Goal: Check status: Check status

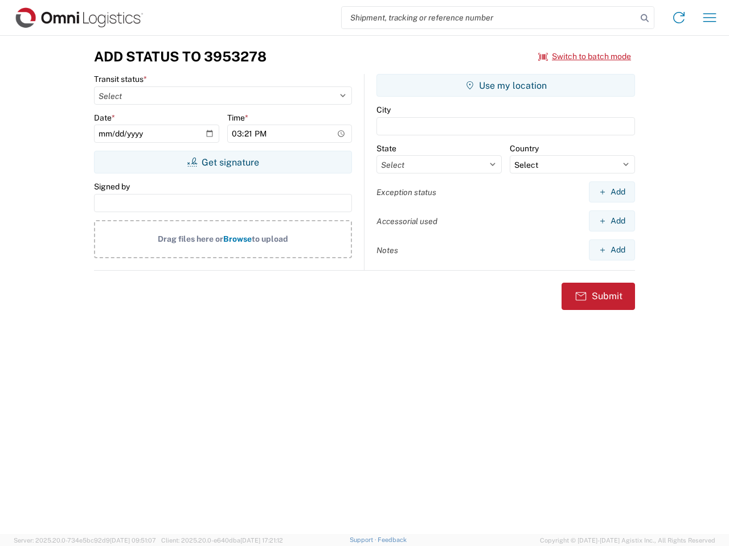
click at [489, 18] on input "search" at bounding box center [489, 18] width 295 height 22
click at [644, 18] on icon at bounding box center [644, 18] width 16 height 16
click at [679, 18] on icon at bounding box center [678, 18] width 18 height 18
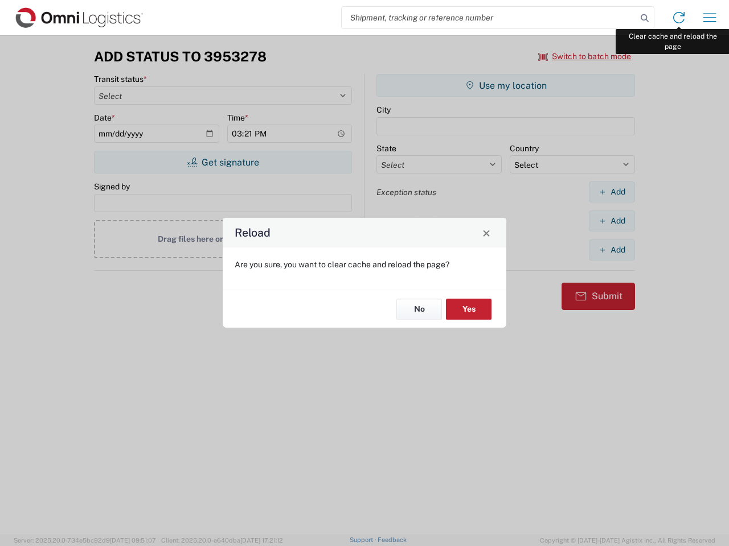
click at [709, 18] on div "Reload Are you sure, you want to clear cache and reload the page? No Yes" at bounding box center [364, 273] width 729 height 546
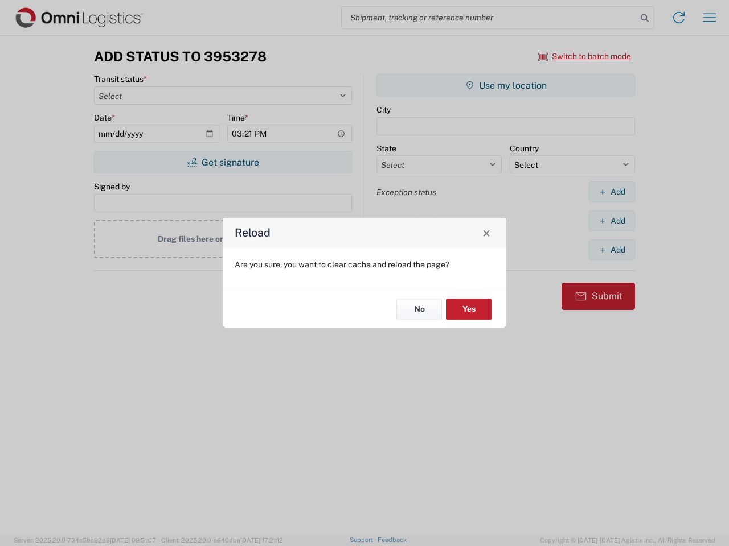
click at [585, 56] on div "Reload Are you sure, you want to clear cache and reload the page? No Yes" at bounding box center [364, 273] width 729 height 546
click at [223, 162] on div "Reload Are you sure, you want to clear cache and reload the page? No Yes" at bounding box center [364, 273] width 729 height 546
click at [505, 85] on div "Reload Are you sure, you want to clear cache and reload the page? No Yes" at bounding box center [364, 273] width 729 height 546
click at [611, 192] on div "Reload Are you sure, you want to clear cache and reload the page? No Yes" at bounding box center [364, 273] width 729 height 546
click at [611, 221] on div "Reload Are you sure, you want to clear cache and reload the page? No Yes" at bounding box center [364, 273] width 729 height 546
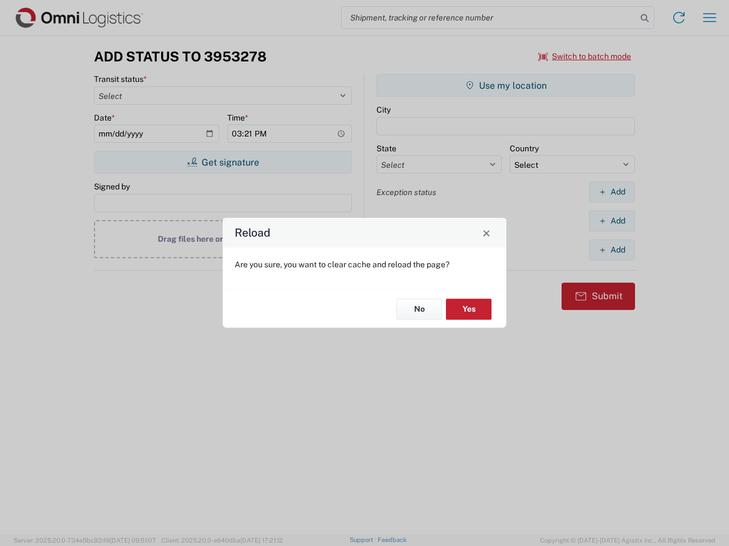
click at [611, 250] on div "Reload Are you sure, you want to clear cache and reload the page? No Yes" at bounding box center [364, 273] width 729 height 546
